Goal: Task Accomplishment & Management: Use online tool/utility

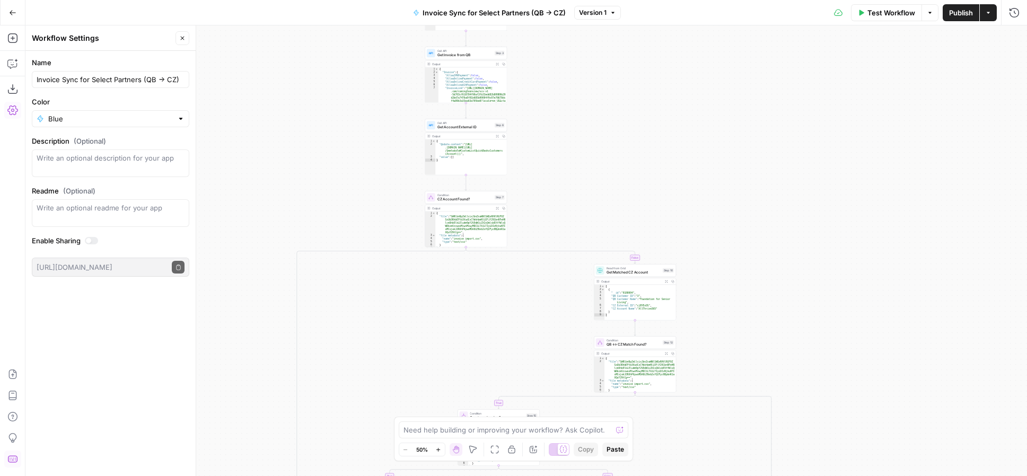
scroll to position [8, 0]
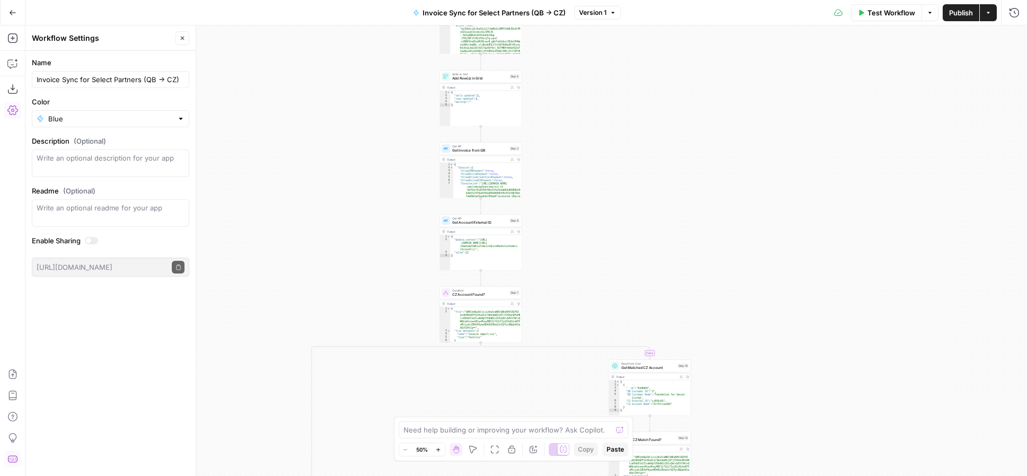
drag, startPoint x: 623, startPoint y: 138, endPoint x: 640, endPoint y: 253, distance: 116.2
click at [640, 253] on div "true false true false true false true false false true Workflow Set Inputs Inpu…" at bounding box center [525, 250] width 1001 height 451
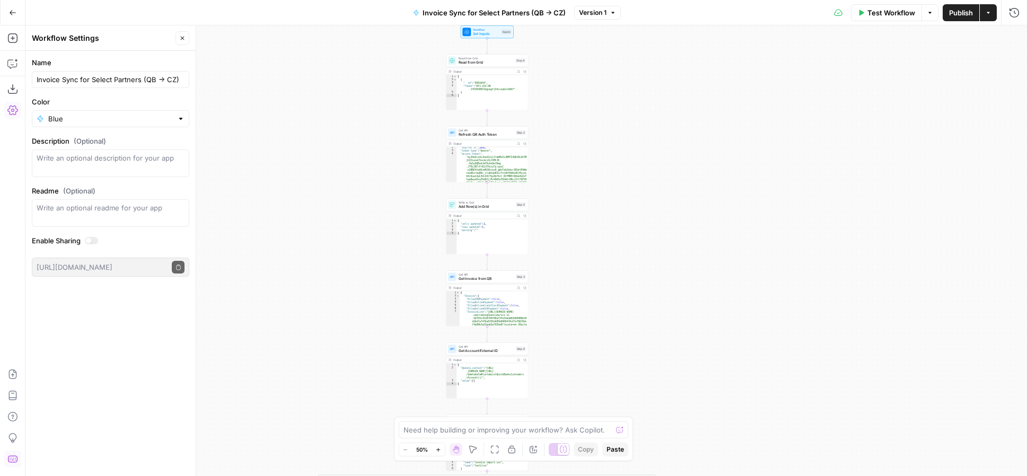
drag, startPoint x: 615, startPoint y: 149, endPoint x: 620, endPoint y: 256, distance: 106.7
click at [620, 256] on div "true false true false true false true false false true Workflow Set Inputs Inpu…" at bounding box center [525, 250] width 1001 height 451
click at [184, 39] on icon "button" at bounding box center [182, 38] width 6 height 6
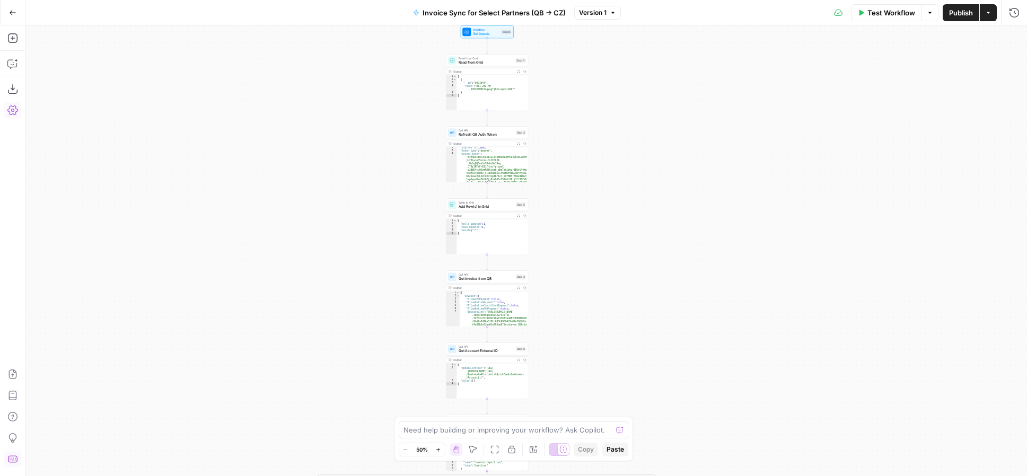
click at [437, 450] on icon "button" at bounding box center [438, 450] width 6 height 6
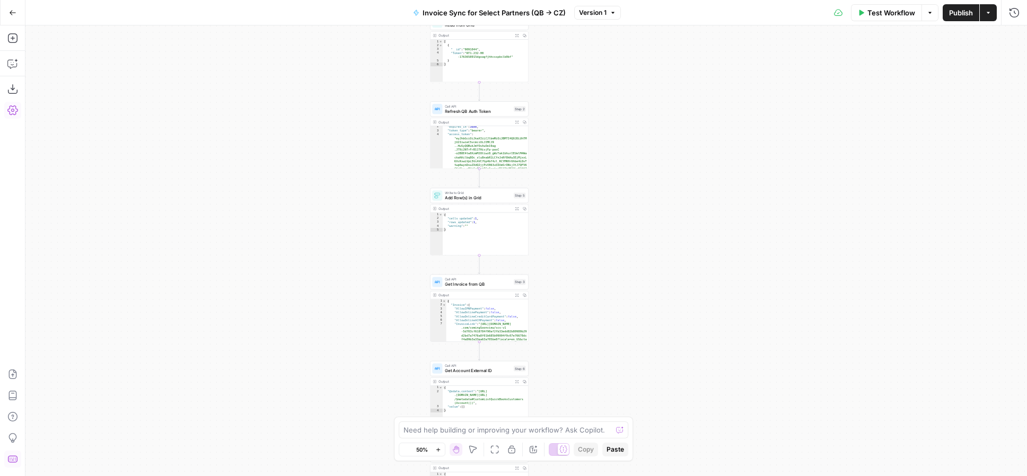
click at [437, 450] on icon "button" at bounding box center [438, 450] width 6 height 6
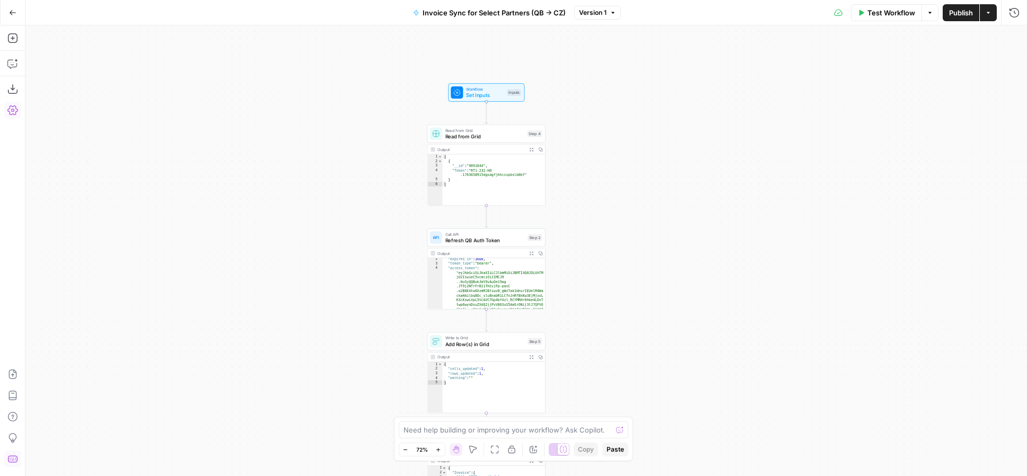
drag, startPoint x: 596, startPoint y: 183, endPoint x: 612, endPoint y: 340, distance: 157.8
click at [612, 340] on div "true false true false true false true false false true Workflow Set Inputs Inpu…" at bounding box center [525, 250] width 1001 height 451
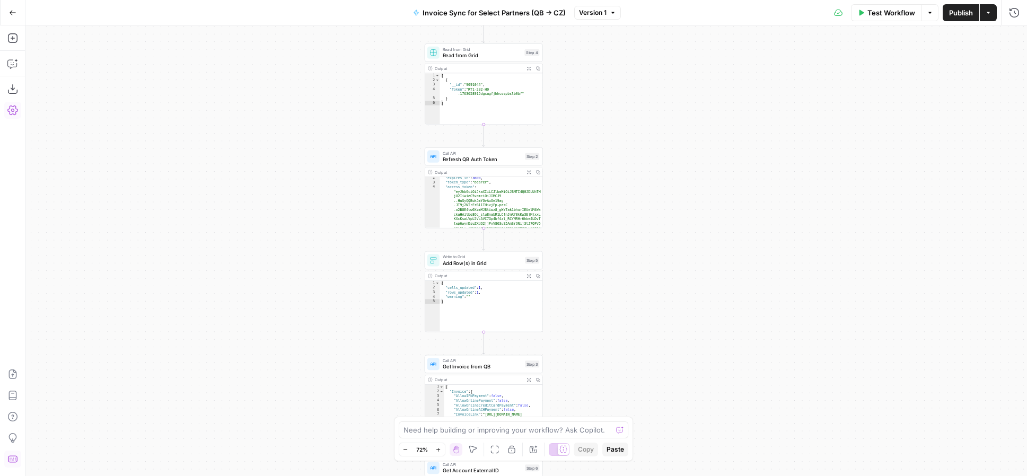
drag, startPoint x: 619, startPoint y: 326, endPoint x: 615, endPoint y: 241, distance: 85.4
click at [615, 241] on div "true false true false true false true false false true Workflow Set Inputs Inpu…" at bounding box center [525, 250] width 1001 height 451
click at [441, 458] on div "Need help building or improving your workflow? Ask Copilot. Zoom Out 72% Zoom I…" at bounding box center [514, 439] width 240 height 45
click at [438, 452] on button "Zoom In" at bounding box center [438, 449] width 13 height 13
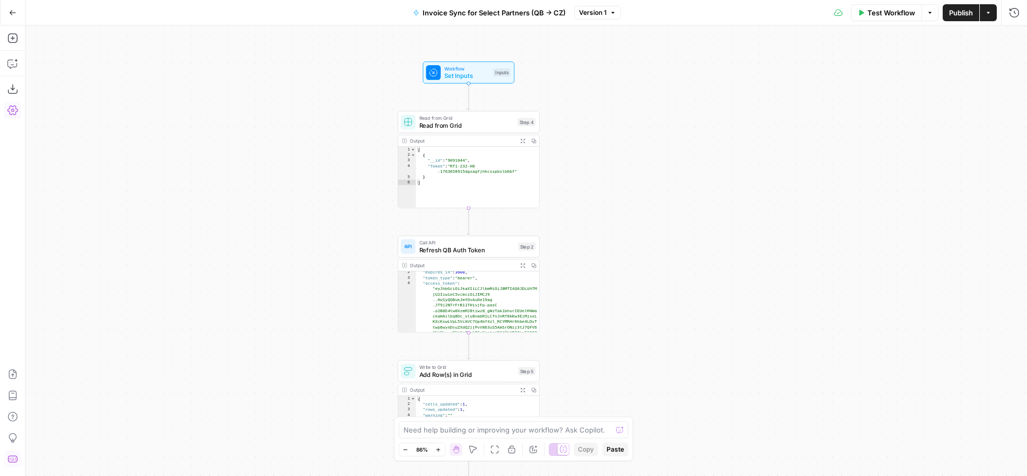
drag, startPoint x: 645, startPoint y: 223, endPoint x: 642, endPoint y: 343, distance: 119.9
click at [642, 343] on div "true false true false true false true false false true Workflow Set Inputs Inpu…" at bounding box center [525, 250] width 1001 height 451
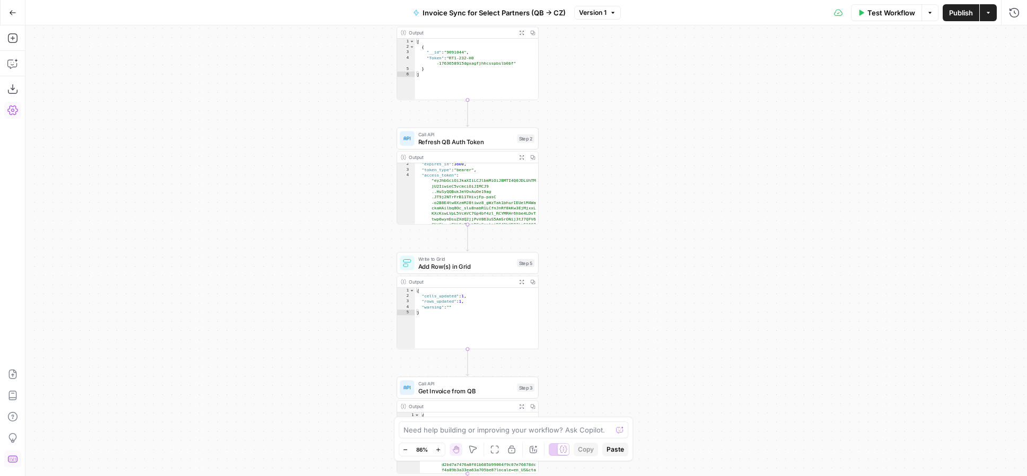
drag, startPoint x: 634, startPoint y: 368, endPoint x: 632, endPoint y: 252, distance: 116.7
click at [632, 252] on div "true false true false true false true false false true Workflow Set Inputs Inpu…" at bounding box center [525, 250] width 1001 height 451
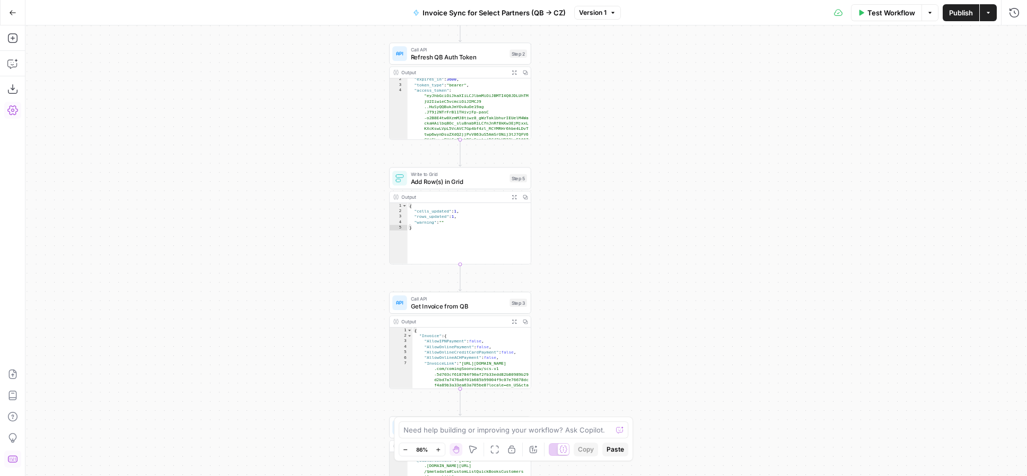
drag, startPoint x: 651, startPoint y: 333, endPoint x: 643, endPoint y: 248, distance: 86.3
click at [643, 248] on div "true false true false true false true false false true Workflow Set Inputs Inpu…" at bounding box center [525, 250] width 1001 height 451
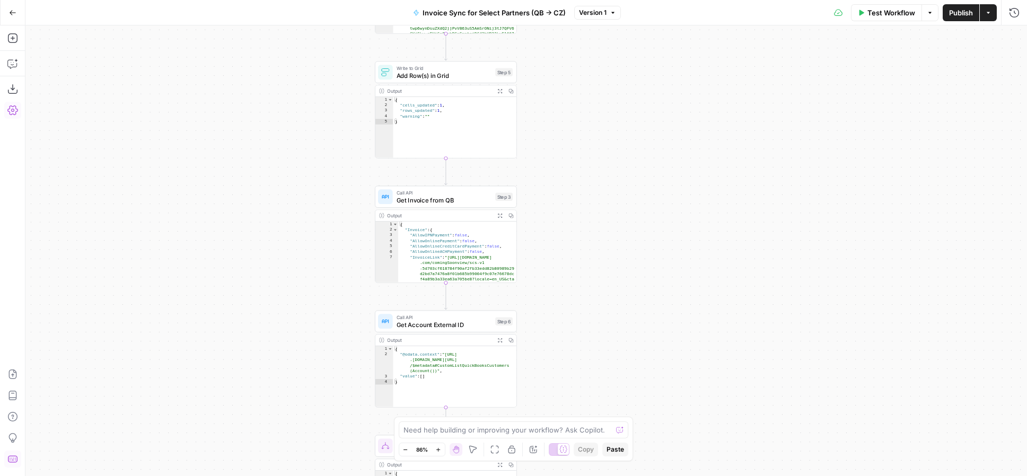
drag, startPoint x: 648, startPoint y: 357, endPoint x: 634, endPoint y: 253, distance: 105.3
click at [634, 253] on div "true false true false true false true false false true Workflow Set Inputs Inpu…" at bounding box center [525, 250] width 1001 height 451
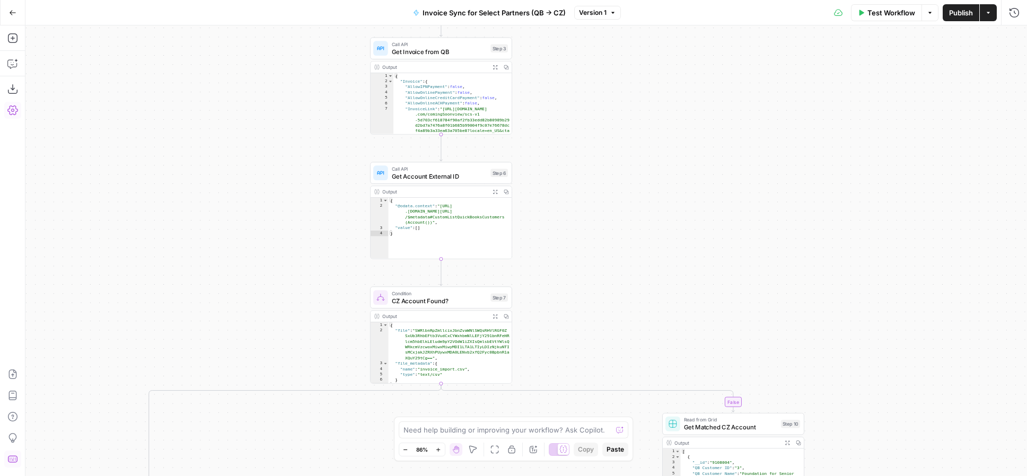
drag, startPoint x: 621, startPoint y: 339, endPoint x: 617, endPoint y: 191, distance: 148.0
click at [617, 191] on div "true false true false true false true false false true Workflow Set Inputs Inpu…" at bounding box center [525, 250] width 1001 height 451
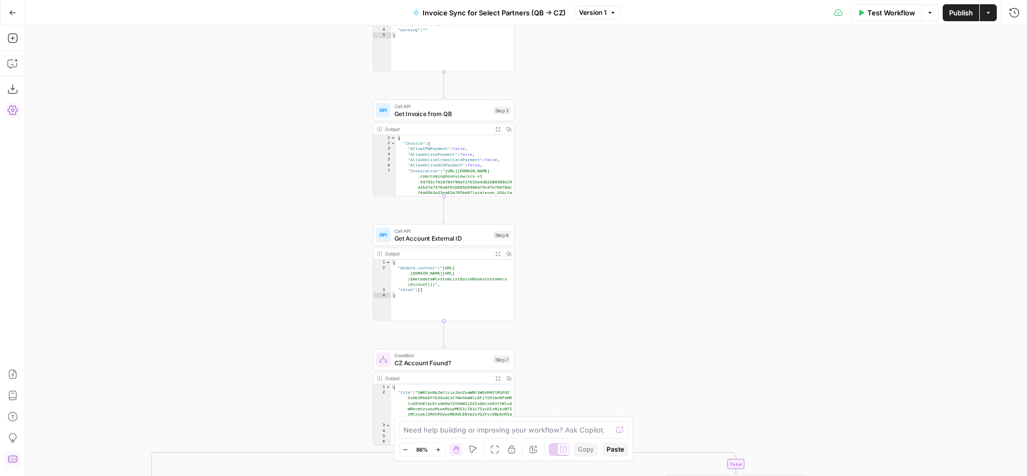
drag, startPoint x: 586, startPoint y: 289, endPoint x: 597, endPoint y: 234, distance: 56.4
click at [588, 353] on div "true false true false true false true false false true Workflow Set Inputs Inpu…" at bounding box center [525, 250] width 1001 height 451
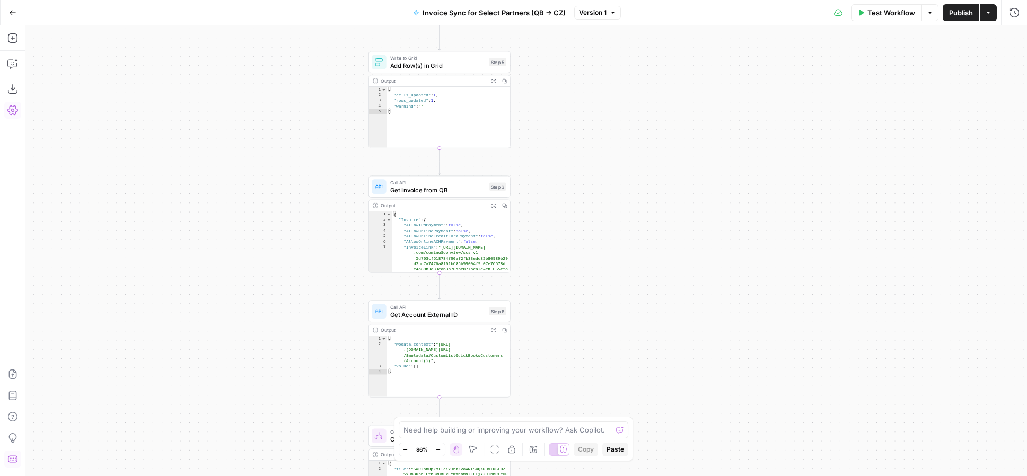
drag, startPoint x: 582, startPoint y: 145, endPoint x: 575, endPoint y: 242, distance: 97.3
click at [572, 273] on div "true false true false true false true false false true Workflow Set Inputs Inpu…" at bounding box center [525, 250] width 1001 height 451
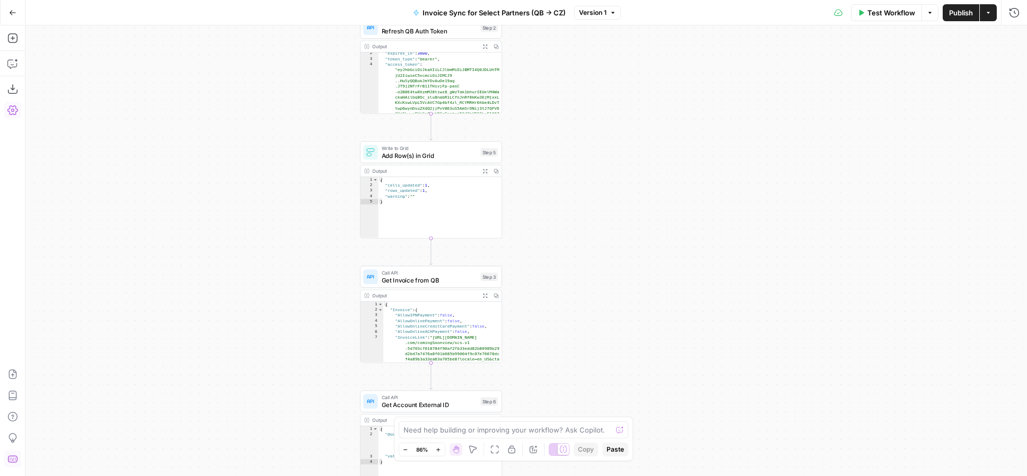
drag, startPoint x: 573, startPoint y: 140, endPoint x: 559, endPoint y: 296, distance: 156.4
click at [560, 295] on div "true false true false true false true false false true Workflow Set Inputs Inpu…" at bounding box center [525, 250] width 1001 height 451
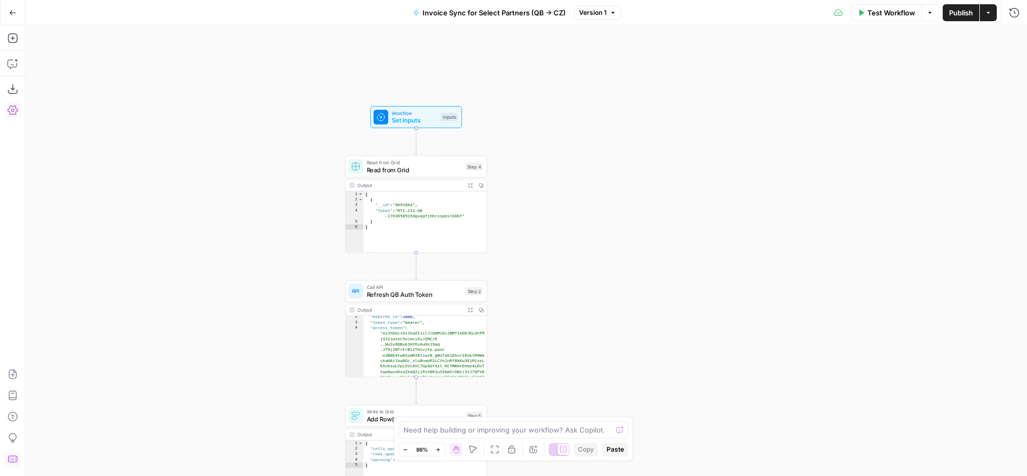
drag, startPoint x: 558, startPoint y: 178, endPoint x: 552, endPoint y: 297, distance: 119.4
click at [552, 297] on div "true false true false true false true false false true Workflow Set Inputs Inpu…" at bounding box center [525, 250] width 1001 height 451
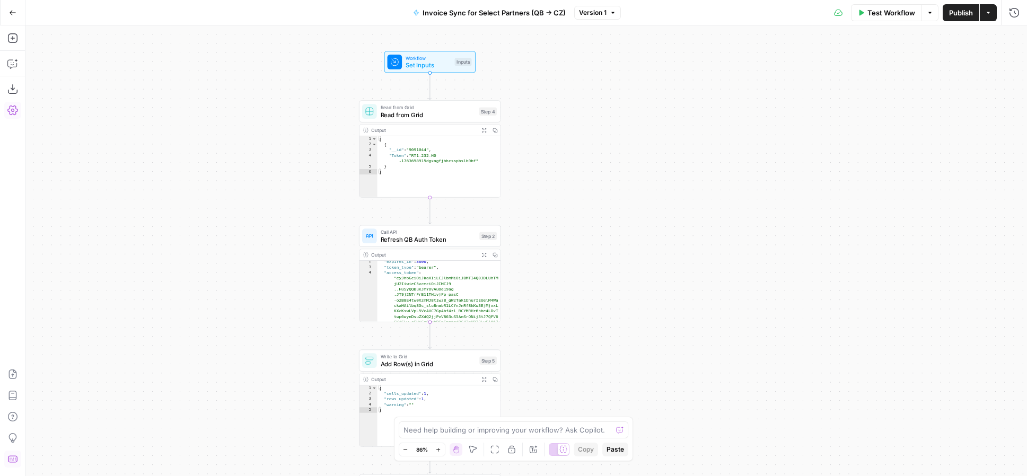
drag, startPoint x: 550, startPoint y: 353, endPoint x: 565, endPoint y: 291, distance: 64.3
click at [565, 291] on div "true false true false true false true false false true Workflow Set Inputs Inpu…" at bounding box center [525, 250] width 1001 height 451
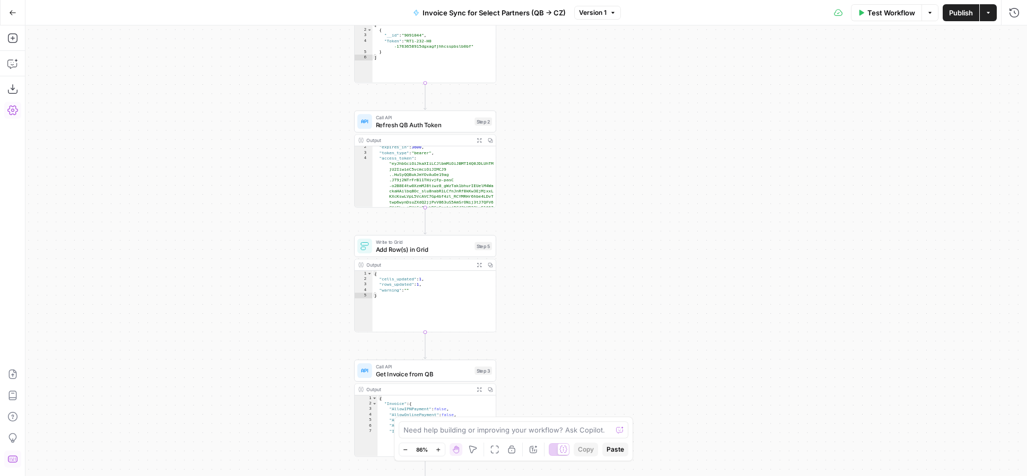
drag, startPoint x: 580, startPoint y: 371, endPoint x: 573, endPoint y: 265, distance: 106.3
click at [574, 266] on div "true false true false true false true false false true Workflow Set Inputs Inpu…" at bounding box center [525, 250] width 1001 height 451
drag, startPoint x: 589, startPoint y: 337, endPoint x: 576, endPoint y: 187, distance: 150.6
click at [576, 195] on div "true false true false true false true false false true Workflow Set Inputs Inpu…" at bounding box center [525, 250] width 1001 height 451
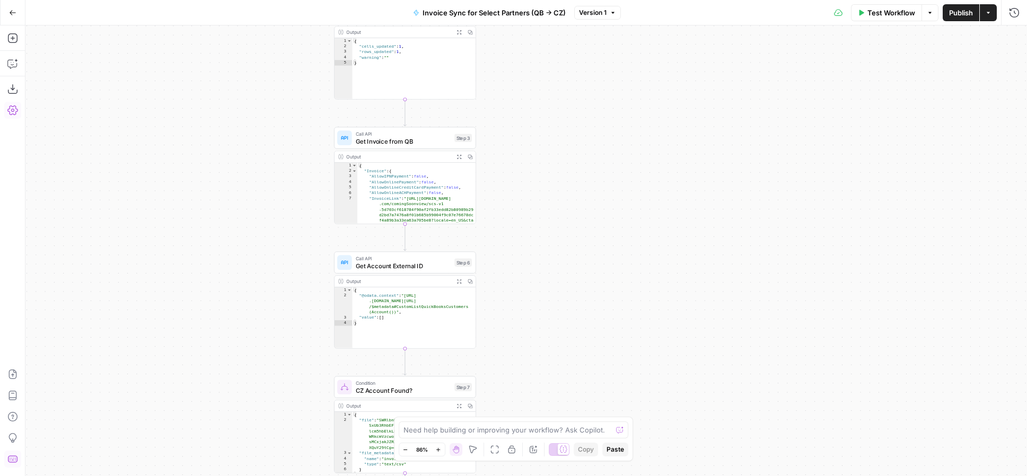
drag, startPoint x: 592, startPoint y: 304, endPoint x: 584, endPoint y: 197, distance: 106.9
click at [584, 196] on div "true false true false true false true false false true Workflow Set Inputs Inpu…" at bounding box center [525, 250] width 1001 height 451
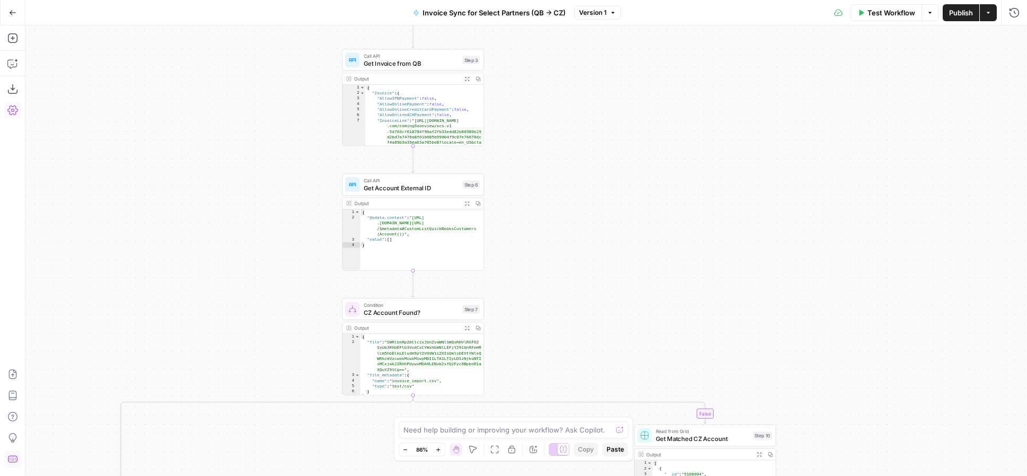
drag, startPoint x: 615, startPoint y: 306, endPoint x: 623, endPoint y: 248, distance: 59.5
click at [623, 248] on div "true false true false true false true false false true Workflow Set Inputs Inpu…" at bounding box center [525, 250] width 1001 height 451
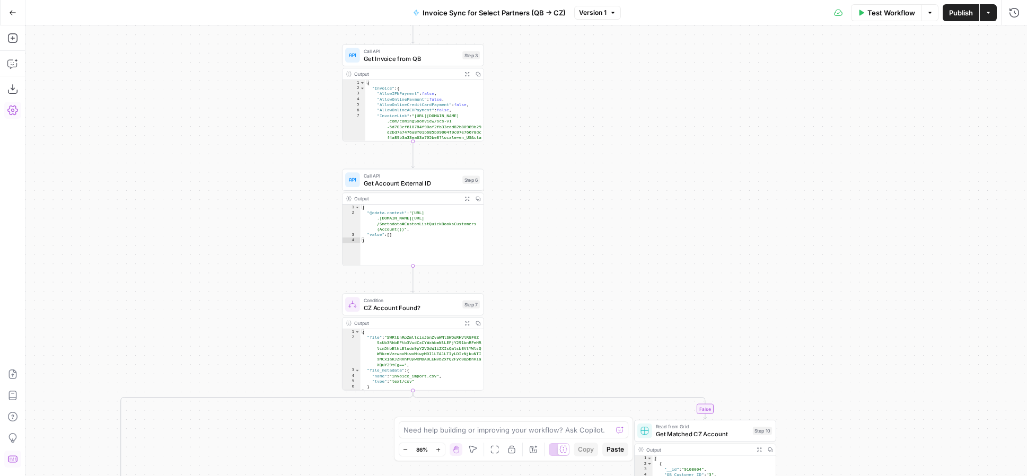
click at [600, 290] on div "true false true false true false true false false true Workflow Set Inputs Inpu…" at bounding box center [525, 250] width 1001 height 451
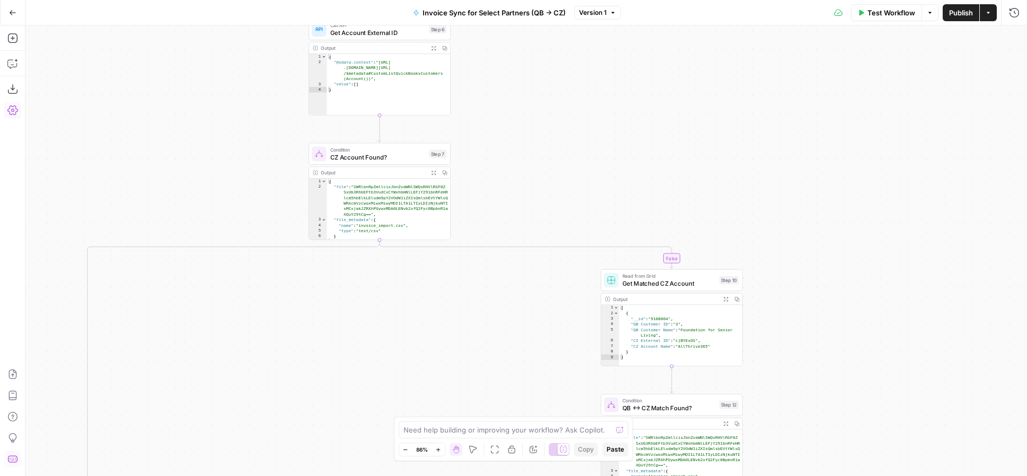
drag, startPoint x: 568, startPoint y: 323, endPoint x: 534, endPoint y: 152, distance: 175.1
click at [534, 152] on div "true false true false true false true false false true Workflow Set Inputs Inpu…" at bounding box center [525, 250] width 1001 height 451
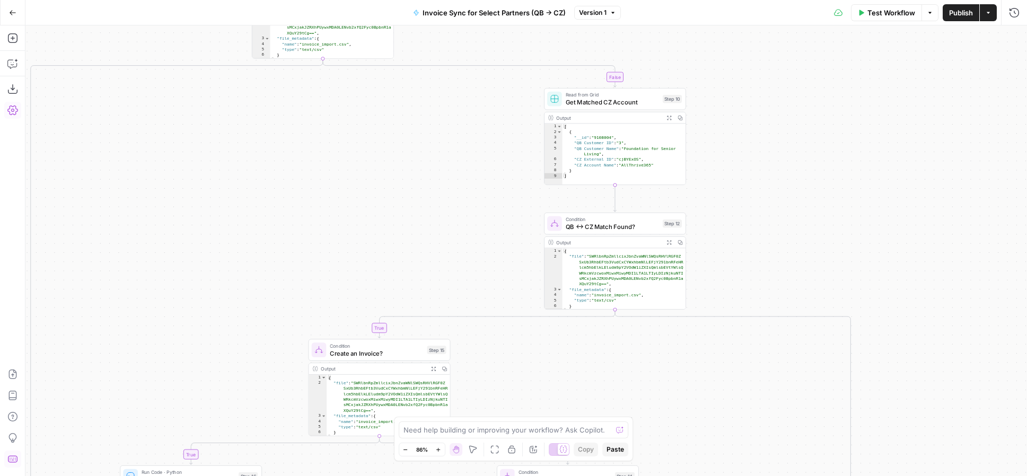
drag, startPoint x: 472, startPoint y: 330, endPoint x: 416, endPoint y: 170, distance: 169.7
click at [416, 170] on div "true false true false true false true false false true Workflow Set Inputs Inpu…" at bounding box center [525, 250] width 1001 height 451
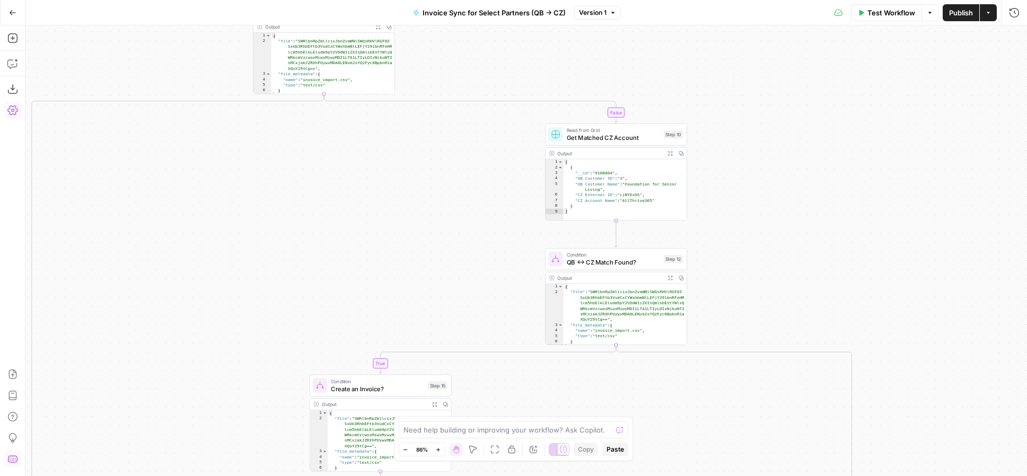
drag, startPoint x: 723, startPoint y: 143, endPoint x: 724, endPoint y: 179, distance: 35.5
click at [724, 179] on div "true false true false true false true false false true Workflow Set Inputs Inpu…" at bounding box center [525, 250] width 1001 height 451
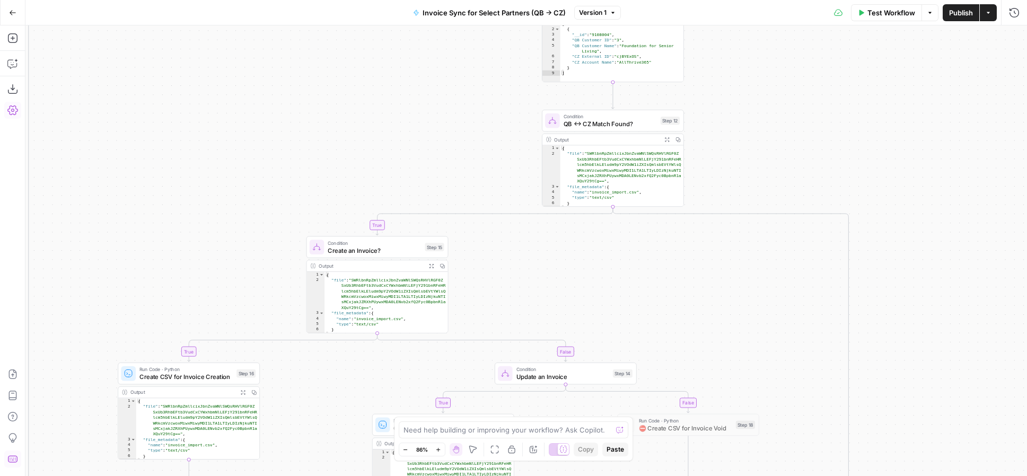
drag, startPoint x: 767, startPoint y: 324, endPoint x: 763, endPoint y: 167, distance: 157.5
click at [763, 167] on div "true false true false true false true false false true Workflow Set Inputs Inpu…" at bounding box center [525, 250] width 1001 height 451
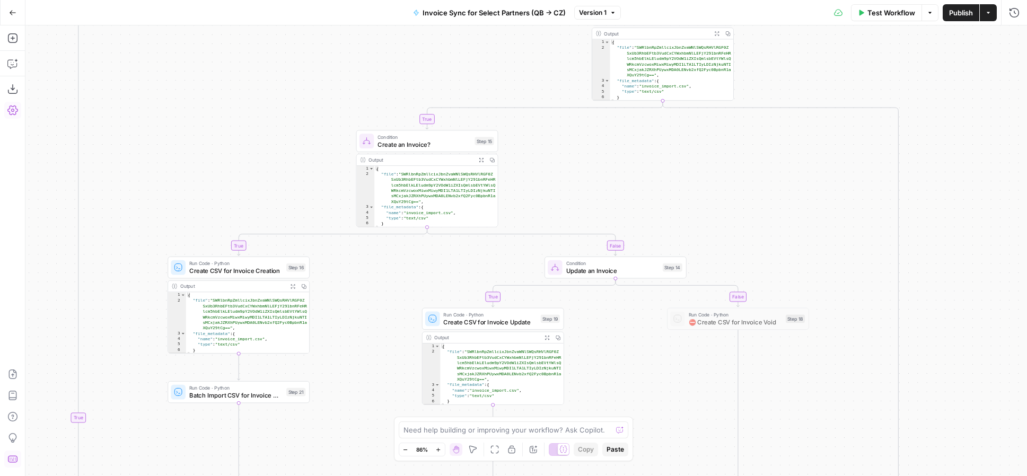
drag, startPoint x: 502, startPoint y: 291, endPoint x: 551, endPoint y: 175, distance: 126.1
click at [551, 175] on div "true false true false true false true false false true Workflow Set Inputs Inpu…" at bounding box center [525, 250] width 1001 height 451
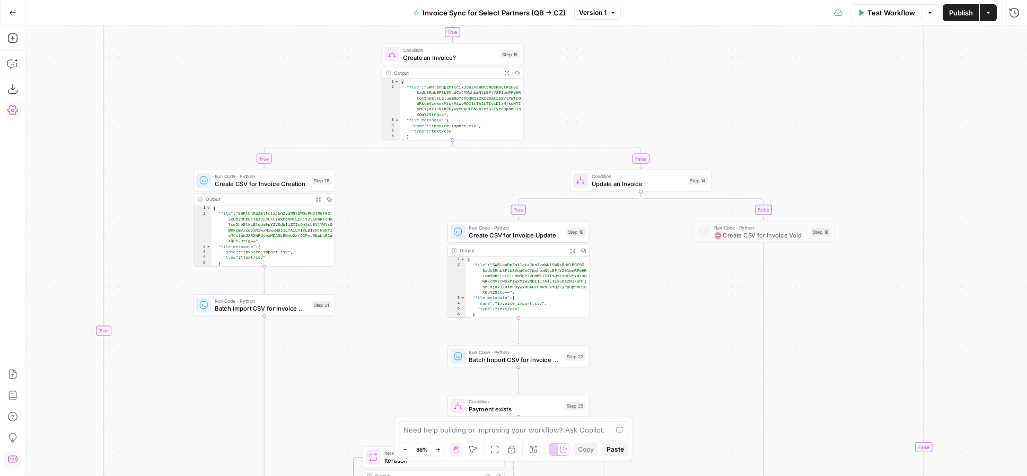
drag, startPoint x: 359, startPoint y: 271, endPoint x: 384, endPoint y: 214, distance: 62.0
click at [384, 214] on div "true false true false true false true false false true Workflow Set Inputs Inpu…" at bounding box center [525, 250] width 1001 height 451
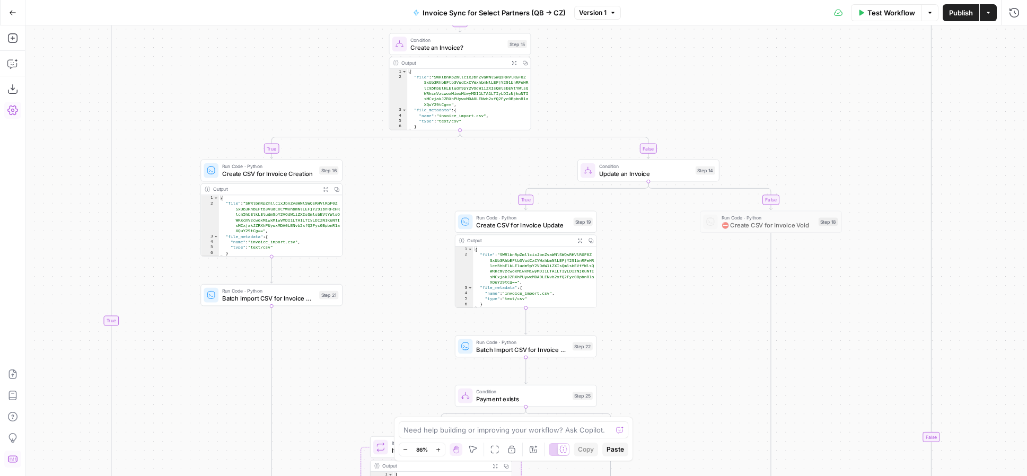
drag, startPoint x: 390, startPoint y: 230, endPoint x: 398, endPoint y: 219, distance: 12.5
click at [398, 219] on div "true false true false true false true false false true Workflow Set Inputs Inpu…" at bounding box center [525, 250] width 1001 height 451
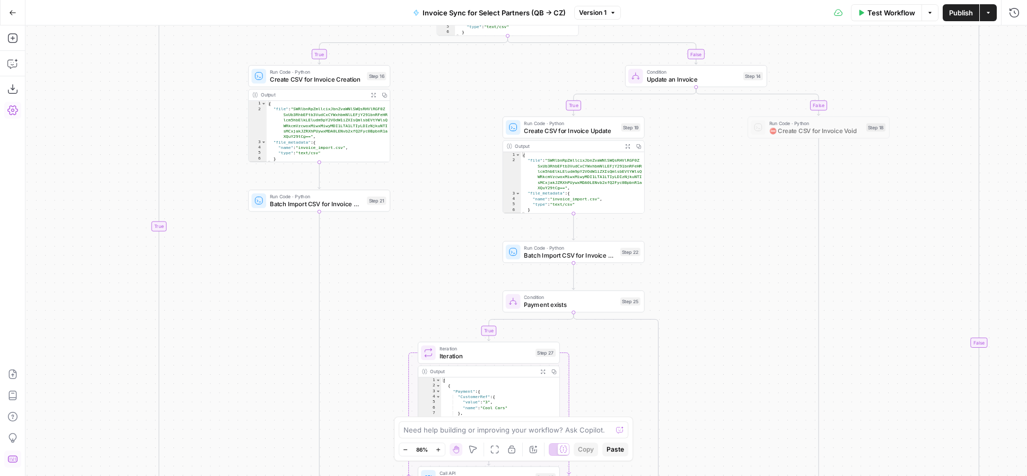
drag, startPoint x: 411, startPoint y: 310, endPoint x: 459, endPoint y: 215, distance: 105.7
click at [459, 215] on div "true false true false true false true false false true Workflow Set Inputs Inpu…" at bounding box center [525, 250] width 1001 height 451
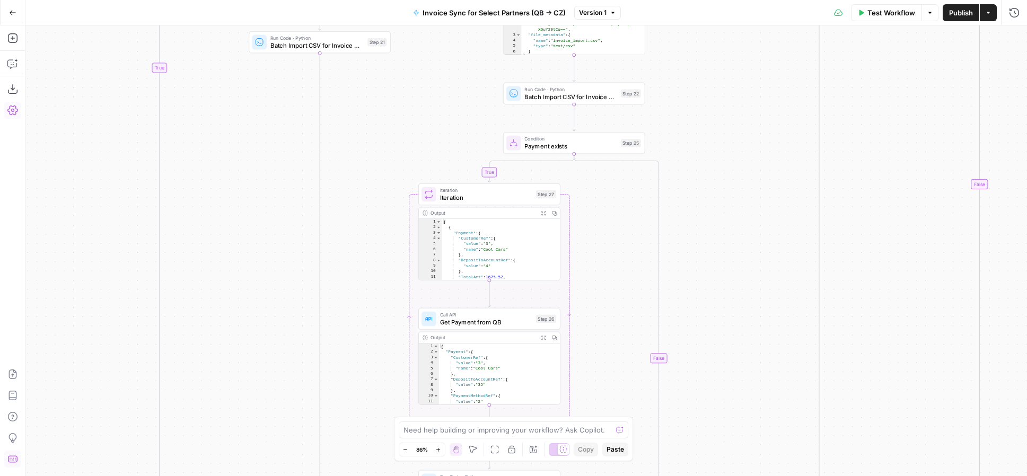
drag, startPoint x: 357, startPoint y: 288, endPoint x: 349, endPoint y: 80, distance: 208.5
click at [350, 84] on div "true false true false true false true false false true Workflow Set Inputs Inpu…" at bounding box center [525, 250] width 1001 height 451
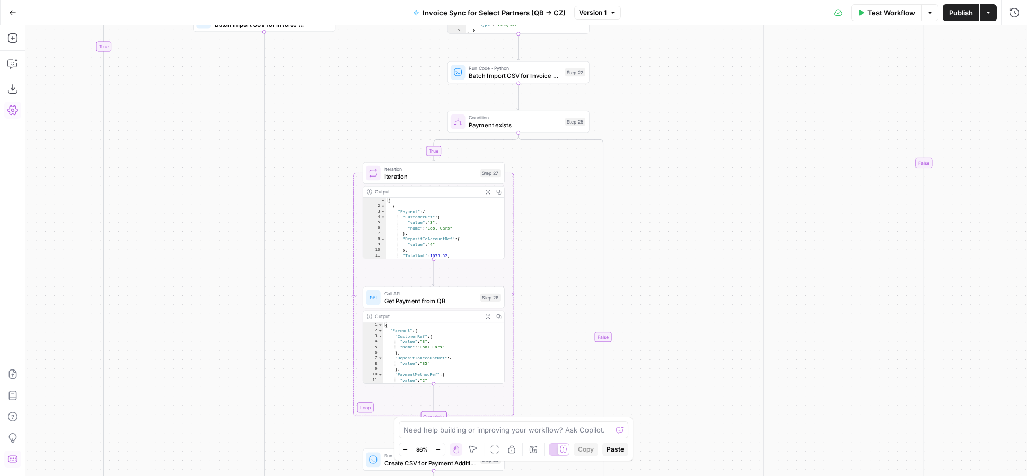
drag, startPoint x: 350, startPoint y: 214, endPoint x: 301, endPoint y: 245, distance: 57.7
click at [301, 245] on div "true false true false true false true false false true Workflow Set Inputs Inpu…" at bounding box center [525, 250] width 1001 height 451
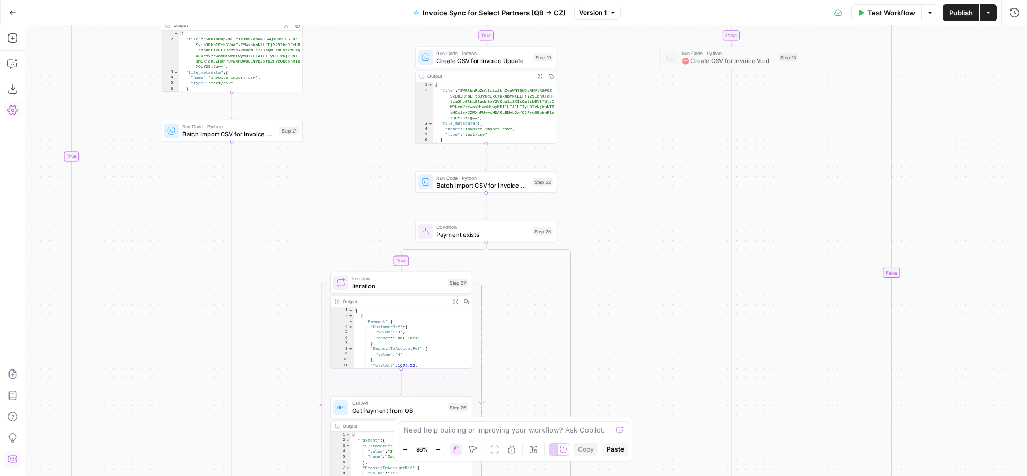
drag, startPoint x: 363, startPoint y: 116, endPoint x: 330, endPoint y: 250, distance: 137.6
click at [330, 249] on div "true false true false true false true false false true Workflow Set Inputs Inpu…" at bounding box center [525, 250] width 1001 height 451
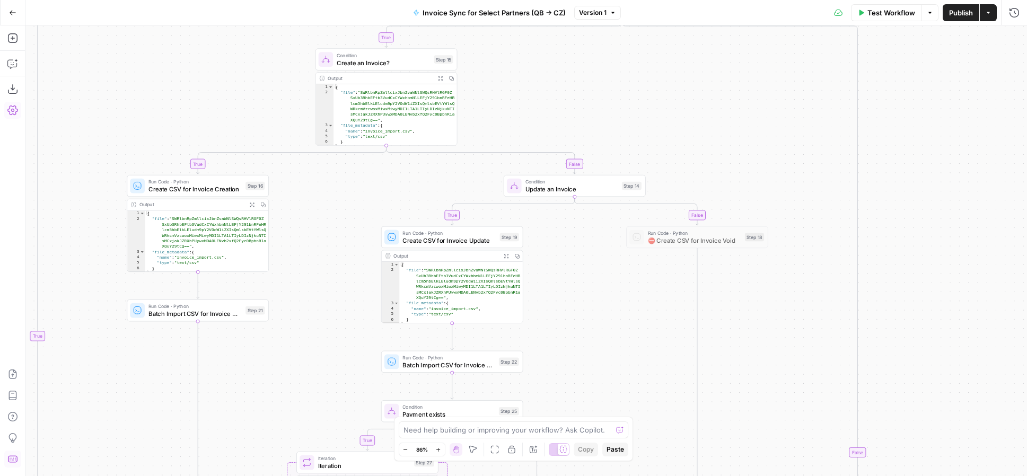
drag, startPoint x: 380, startPoint y: 118, endPoint x: 348, endPoint y: 267, distance: 151.8
click at [348, 268] on div "true false true false true false true false false true Workflow Set Inputs Inpu…" at bounding box center [525, 250] width 1001 height 451
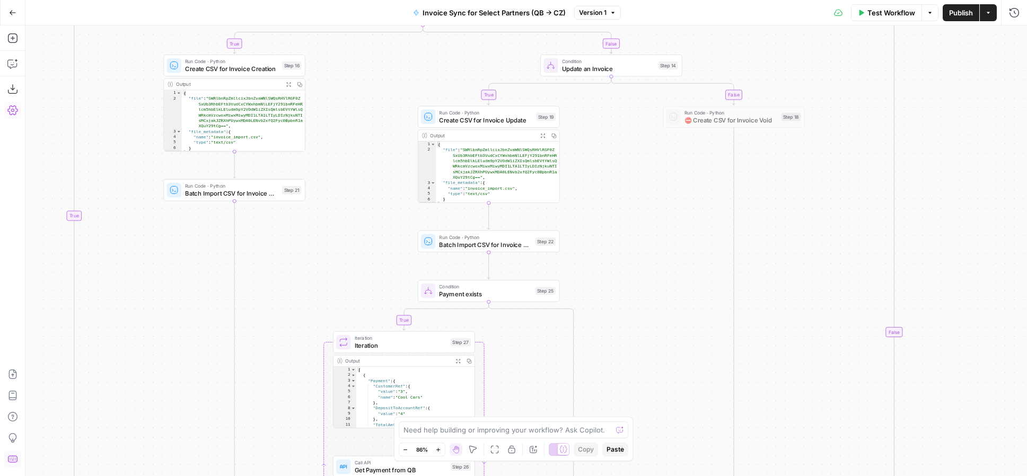
drag, startPoint x: 572, startPoint y: 296, endPoint x: 609, endPoint y: 173, distance: 129.0
click at [609, 173] on div "true false true false true false true false false true Workflow Set Inputs Inpu…" at bounding box center [525, 250] width 1001 height 451
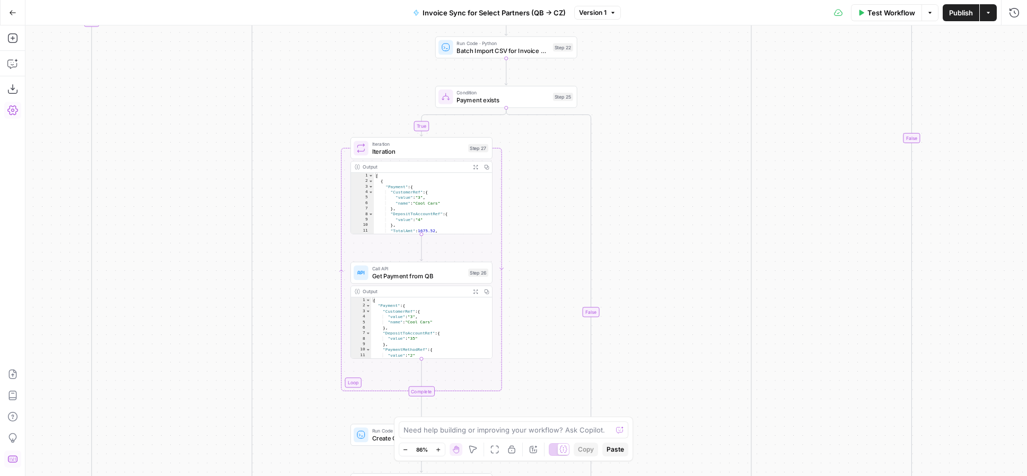
drag, startPoint x: 655, startPoint y: 317, endPoint x: 675, endPoint y: 101, distance: 216.1
click at [675, 101] on div "true false true false true false true false false true Workflow Set Inputs Inpu…" at bounding box center [525, 250] width 1001 height 451
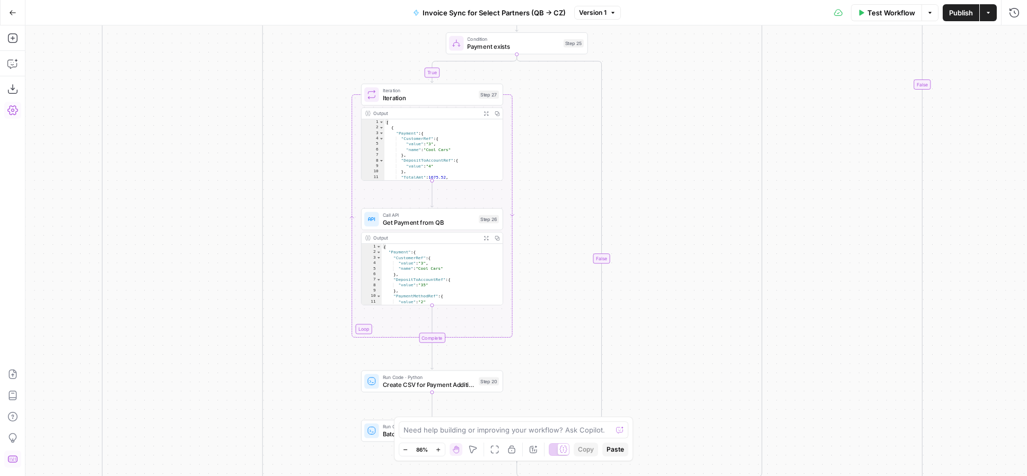
drag, startPoint x: 650, startPoint y: 223, endPoint x: 658, endPoint y: 191, distance: 33.4
click at [658, 191] on div "true false true false true false true false false true Workflow Set Inputs Inpu…" at bounding box center [525, 250] width 1001 height 451
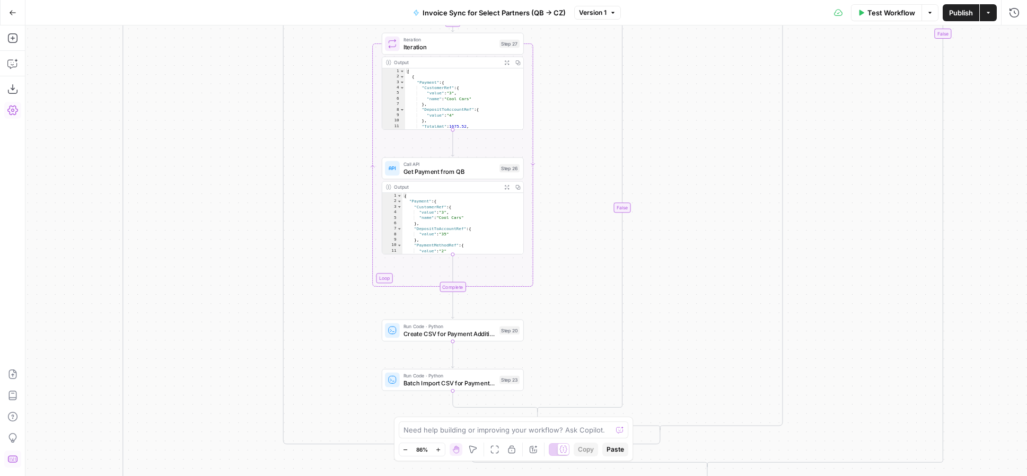
drag, startPoint x: 659, startPoint y: 304, endPoint x: 680, endPoint y: 253, distance: 54.9
click at [680, 253] on div "true false true false true false true false false true Workflow Set Inputs Inpu…" at bounding box center [525, 250] width 1001 height 451
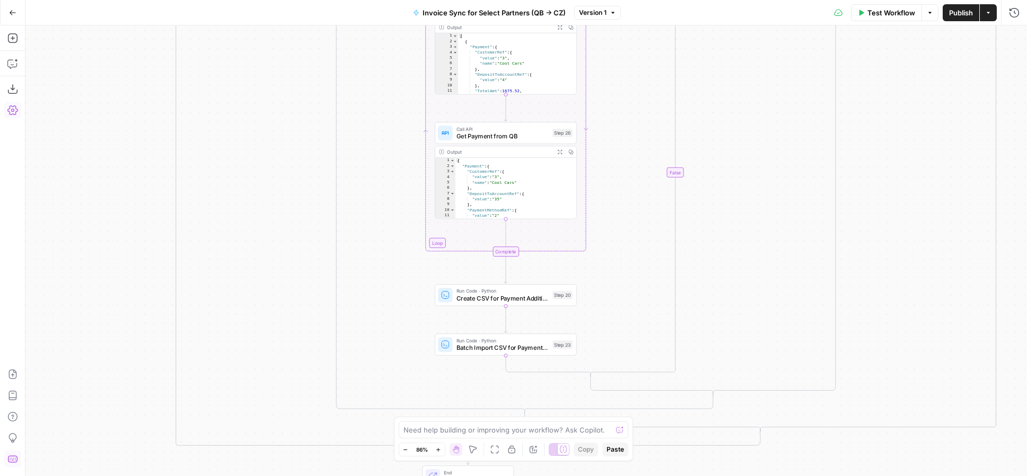
drag, startPoint x: 706, startPoint y: 211, endPoint x: 753, endPoint y: 317, distance: 115.4
click at [771, 300] on div "true false true false true false true false false true Workflow Set Inputs Inpu…" at bounding box center [525, 250] width 1001 height 451
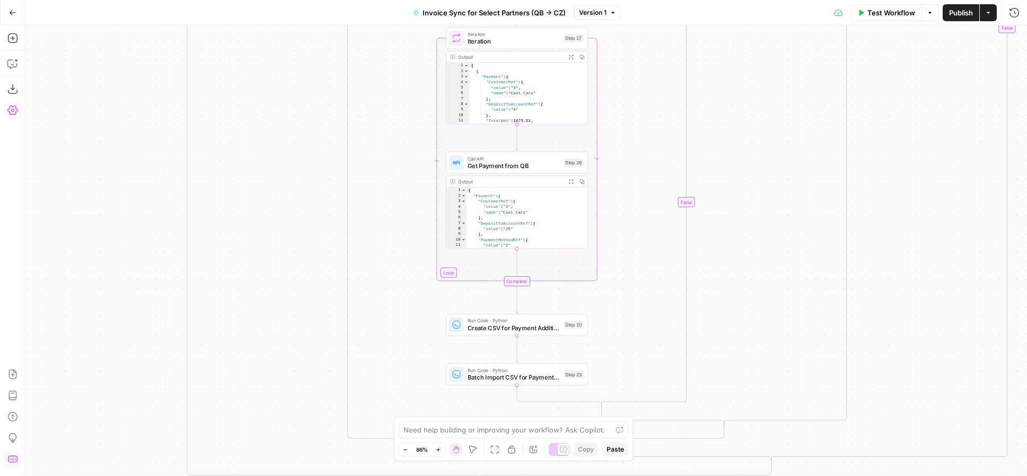
drag, startPoint x: 675, startPoint y: 238, endPoint x: 706, endPoint y: 400, distance: 164.6
click at [707, 405] on div "true false true false true false true false false true Workflow Set Inputs Inpu…" at bounding box center [525, 250] width 1001 height 451
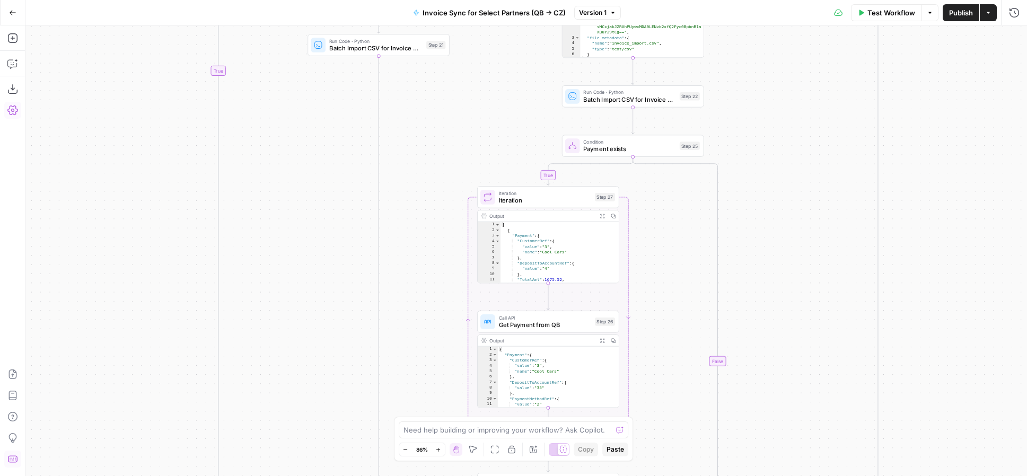
drag, startPoint x: 690, startPoint y: 275, endPoint x: 690, endPoint y: 392, distance: 117.2
click at [690, 392] on div "true false true false true false true false false true Workflow Set Inputs Inpu…" at bounding box center [525, 250] width 1001 height 451
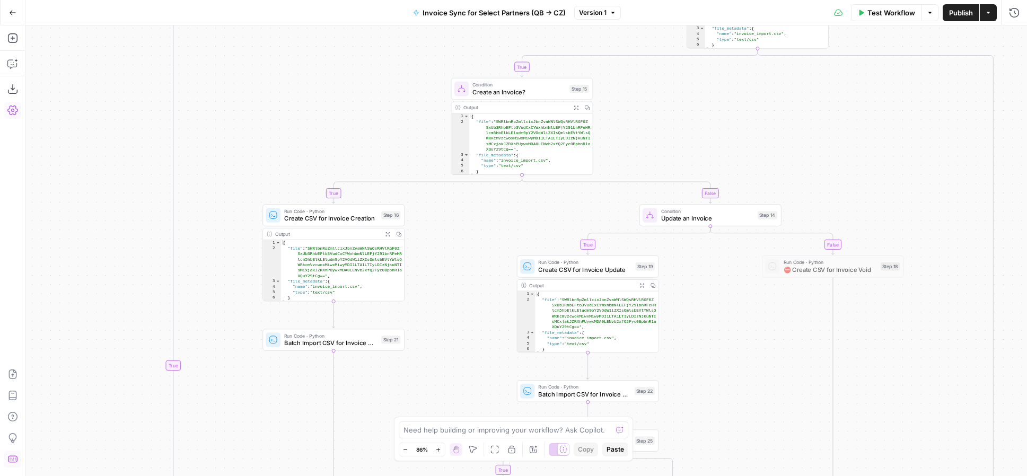
drag, startPoint x: 739, startPoint y: 210, endPoint x: 679, endPoint y: 418, distance: 216.1
click at [679, 425] on div "true false true false true false true false false true Workflow Set Inputs Inpu…" at bounding box center [525, 250] width 1001 height 451
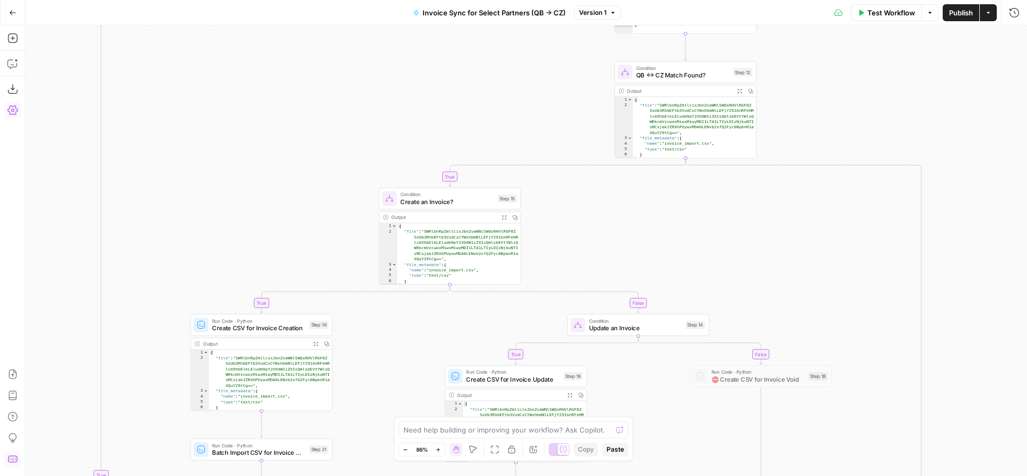
drag, startPoint x: 708, startPoint y: 162, endPoint x: 533, endPoint y: 336, distance: 247.1
click at [533, 336] on div "true false true false true false true false false true Workflow Set Inputs Inpu…" at bounding box center [525, 250] width 1001 height 451
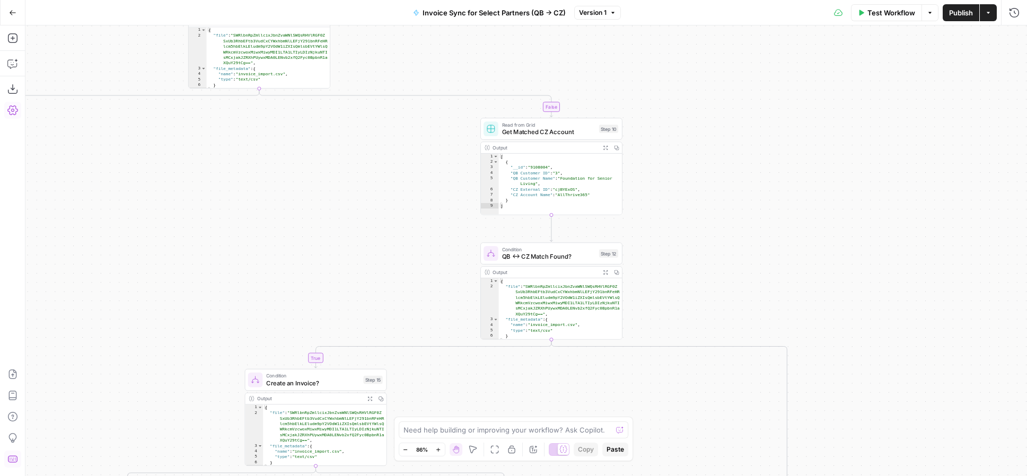
drag, startPoint x: 681, startPoint y: 164, endPoint x: 644, endPoint y: 258, distance: 100.2
click at [658, 279] on div "true false true false true false true false false true Workflow Set Inputs Inpu…" at bounding box center [525, 250] width 1001 height 451
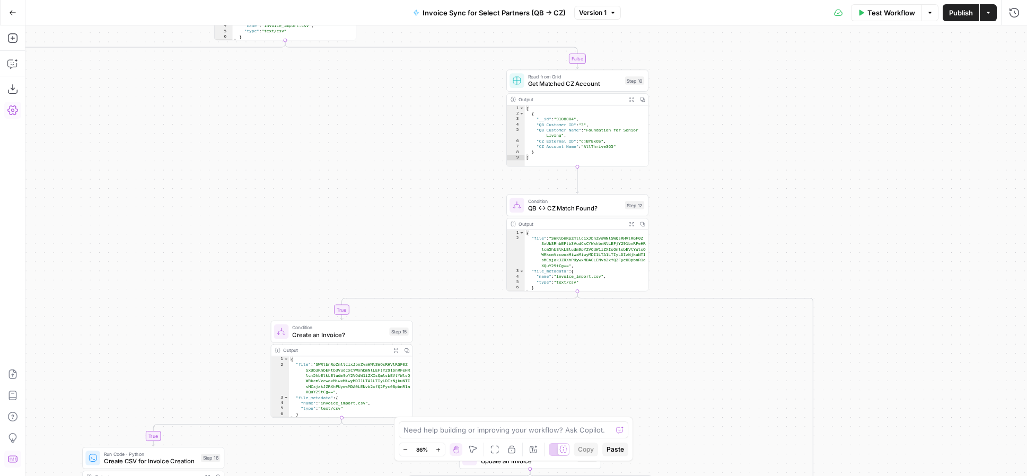
drag, startPoint x: 683, startPoint y: 280, endPoint x: 718, endPoint y: 186, distance: 100.8
click at [718, 186] on div "true false true false true false true false false true Workflow Set Inputs Inpu…" at bounding box center [525, 250] width 1001 height 451
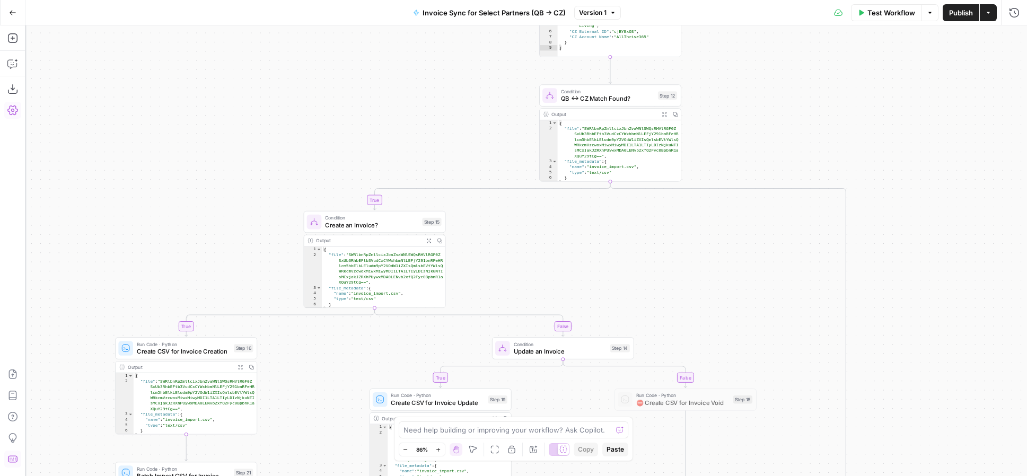
drag, startPoint x: 597, startPoint y: 358, endPoint x: 627, endPoint y: 254, distance: 108.2
click at [627, 254] on div "true false true false true false true false false true Workflow Set Inputs Inpu…" at bounding box center [525, 250] width 1001 height 451
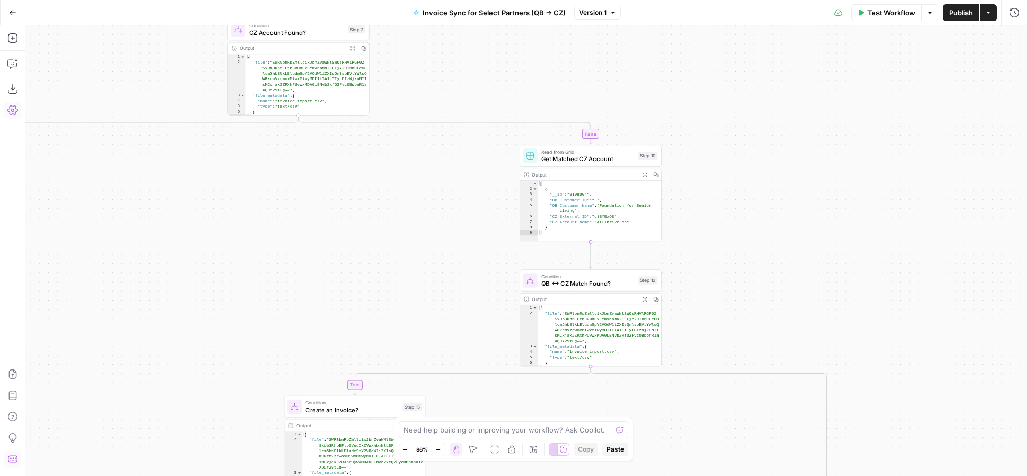
drag, startPoint x: 763, startPoint y: 177, endPoint x: 741, endPoint y: 330, distance: 154.9
click at [741, 339] on div "true false true false true false true false false true Workflow Set Inputs Inpu…" at bounding box center [525, 250] width 1001 height 451
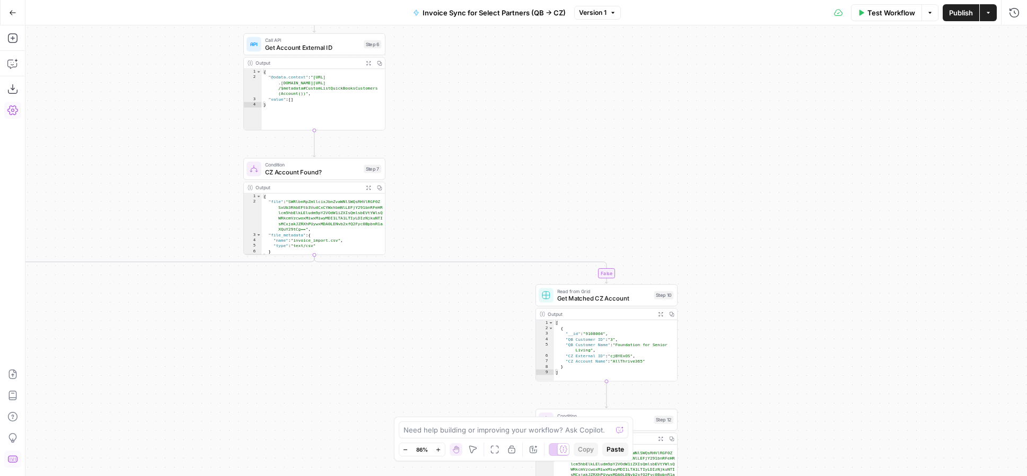
drag, startPoint x: 725, startPoint y: 207, endPoint x: 768, endPoint y: 340, distance: 140.3
click at [771, 354] on div "true false true false true false true false false true Workflow Set Inputs Inpu…" at bounding box center [525, 250] width 1001 height 451
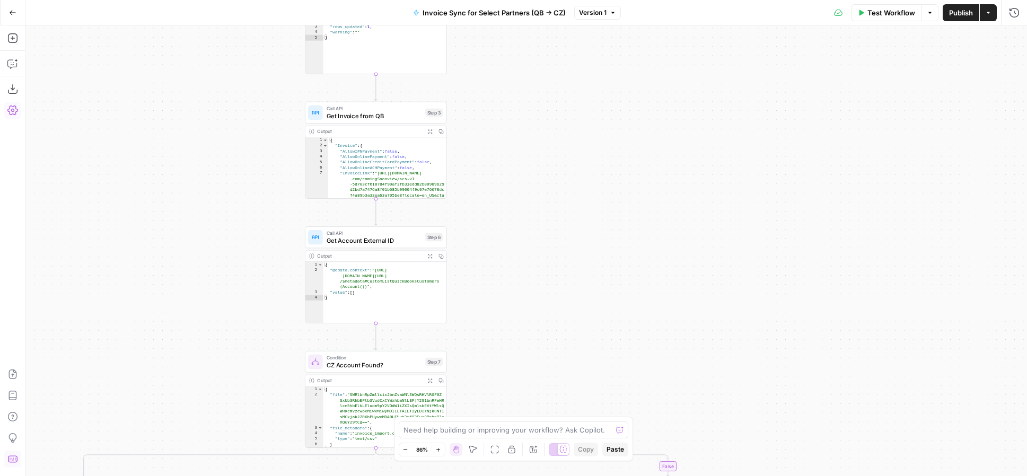
drag, startPoint x: 625, startPoint y: 173, endPoint x: 659, endPoint y: 297, distance: 128.1
click at [659, 297] on div "true false true false true false true false false true Workflow Set Inputs Inpu…" at bounding box center [525, 250] width 1001 height 451
drag, startPoint x: 602, startPoint y: 317, endPoint x: 601, endPoint y: 123, distance: 194.0
click at [601, 125] on div "true false true false true false true false false true Workflow Set Inputs Inpu…" at bounding box center [525, 250] width 1001 height 451
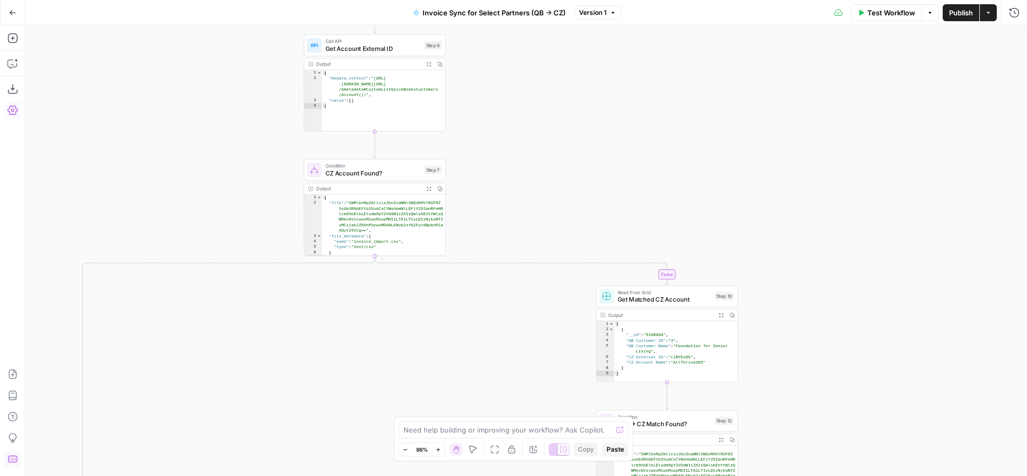
drag, startPoint x: 837, startPoint y: 223, endPoint x: 807, endPoint y: 105, distance: 121.5
click at [809, 113] on div "true false true false true false true false false true Workflow Set Inputs Inpu…" at bounding box center [525, 250] width 1001 height 451
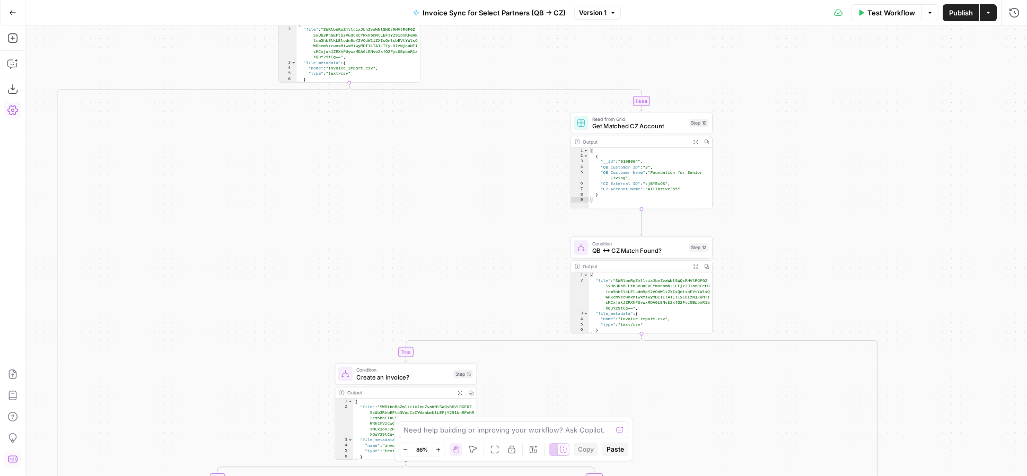
drag, startPoint x: 818, startPoint y: 244, endPoint x: 817, endPoint y: 153, distance: 91.2
click at [819, 152] on div "true false true false true false true false false true Workflow Set Inputs Inpu…" at bounding box center [525, 250] width 1001 height 451
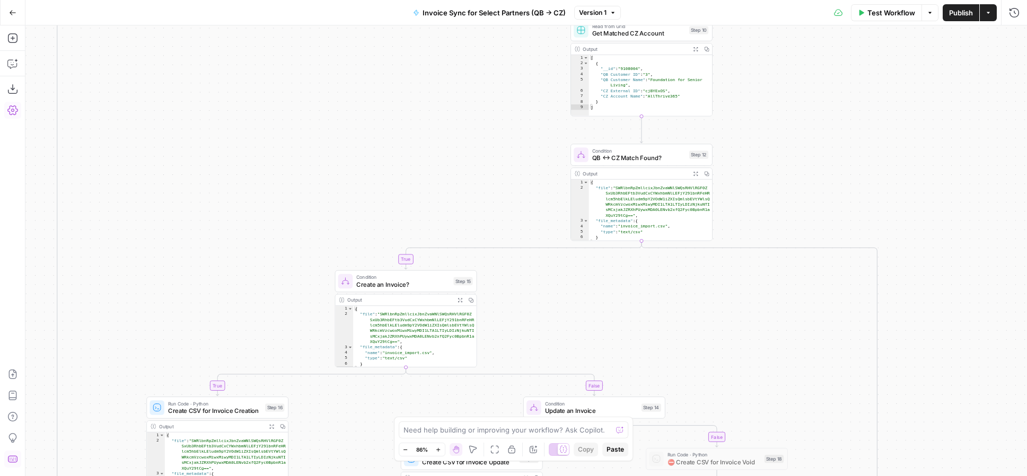
drag, startPoint x: 321, startPoint y: 443, endPoint x: 322, endPoint y: 306, distance: 136.8
click at [322, 306] on div "true false true false true false true false false true Workflow Set Inputs Inpu…" at bounding box center [525, 250] width 1001 height 451
